Goal: Obtain resource: Download file/media

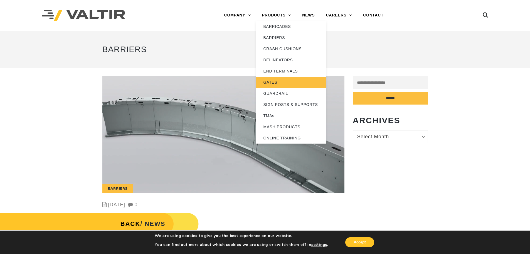
click at [276, 80] on link "GATES" at bounding box center [291, 82] width 70 height 11
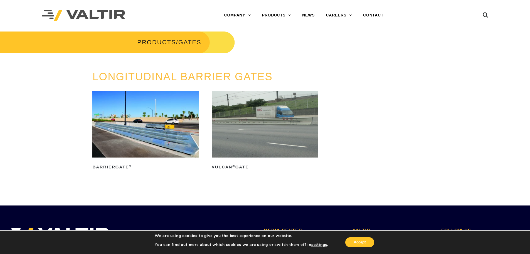
click at [120, 140] on img at bounding box center [145, 124] width 106 height 66
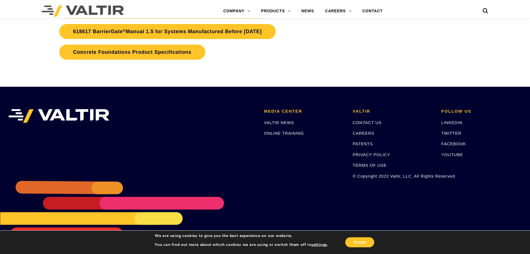
scroll to position [1224, 0]
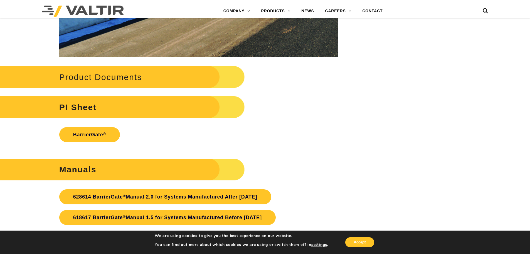
drag, startPoint x: 95, startPoint y: 77, endPoint x: 122, endPoint y: 77, distance: 27.3
click at [95, 77] on h2 "Product Documents" at bounding box center [112, 77] width 265 height 26
click at [169, 70] on h2 "Product Documents" at bounding box center [112, 77] width 265 height 26
drag, startPoint x: 87, startPoint y: 97, endPoint x: 86, endPoint y: 108, distance: 10.9
click at [86, 97] on h2 "PI Sheet" at bounding box center [112, 107] width 265 height 26
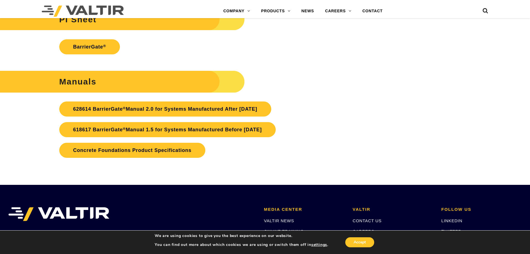
scroll to position [1317, 0]
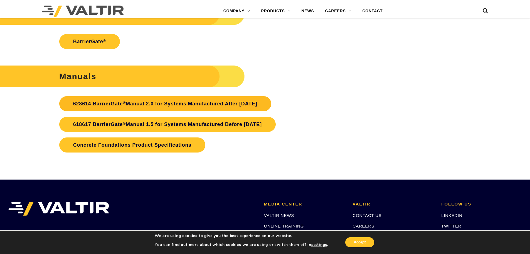
click at [228, 103] on link "628614 BarrierGate ® Manual 2.0 for Systems Manufactured After January 2024" at bounding box center [165, 103] width 212 height 15
